Goal: Navigation & Orientation: Find specific page/section

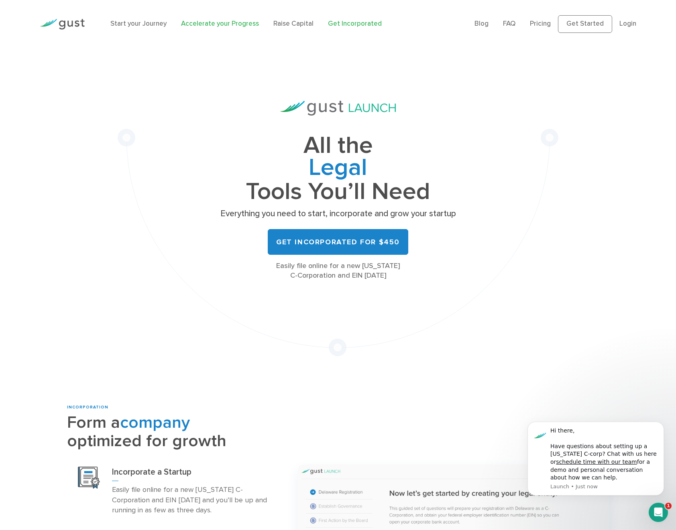
click at [216, 24] on link "Accelerate your Progress" at bounding box center [220, 24] width 78 height 8
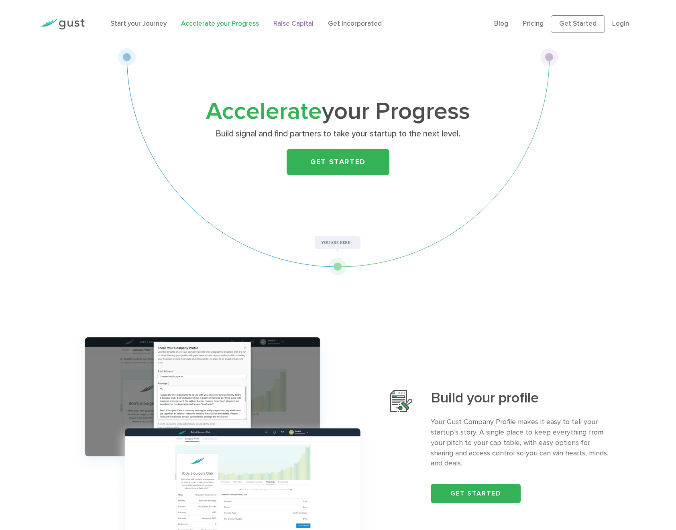
click at [297, 27] on link "Raise Capital" at bounding box center [293, 24] width 40 height 8
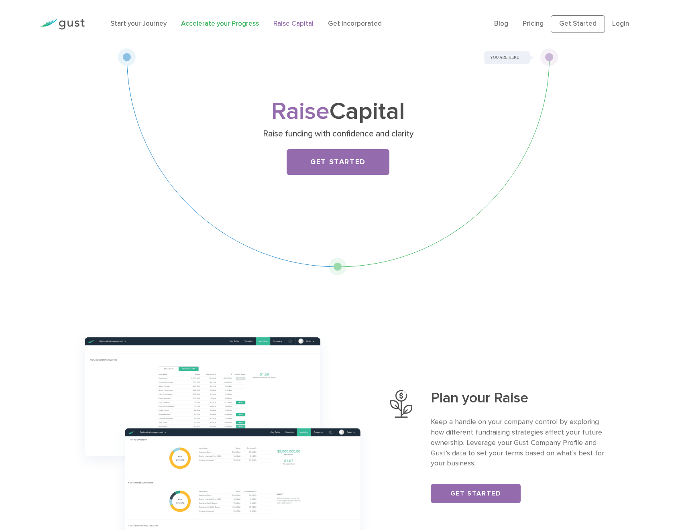
click at [239, 25] on link "Accelerate your Progress" at bounding box center [220, 24] width 78 height 8
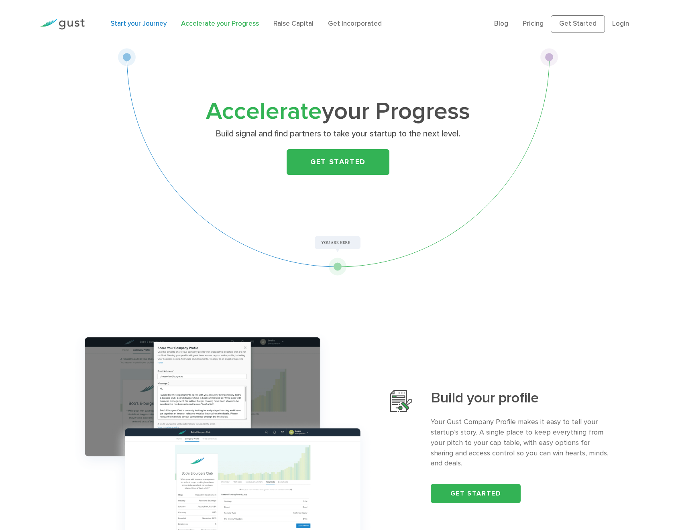
click at [135, 24] on link "Start your Journey" at bounding box center [138, 24] width 56 height 8
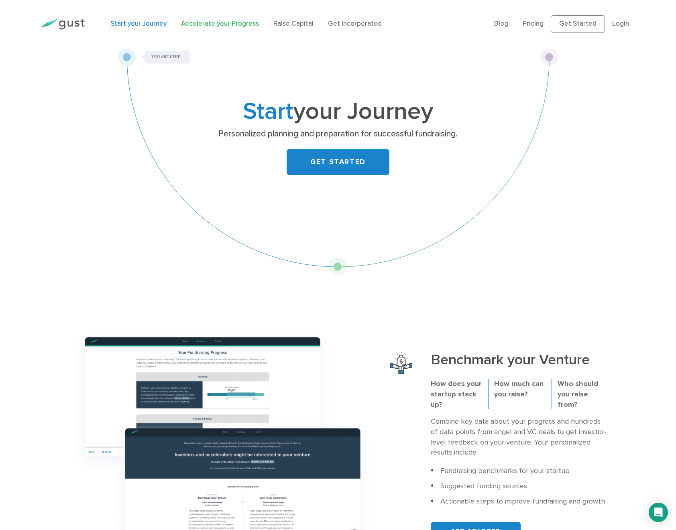
click at [197, 24] on link "Accelerate your Progress" at bounding box center [220, 24] width 78 height 8
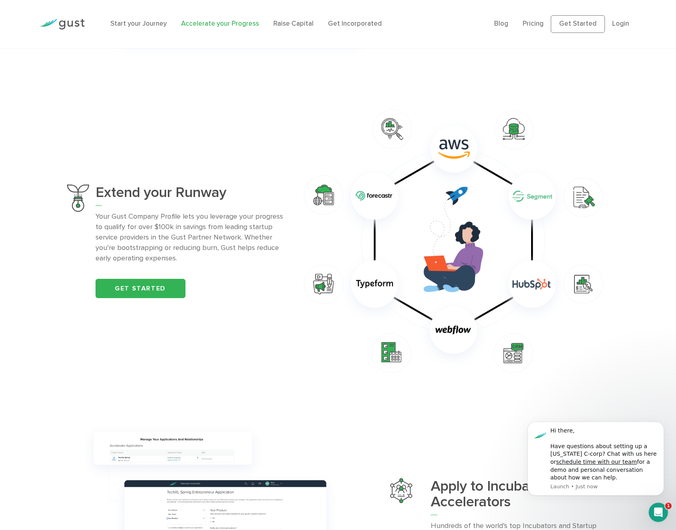
scroll to position [522, 0]
